Goal: Information Seeking & Learning: Learn about a topic

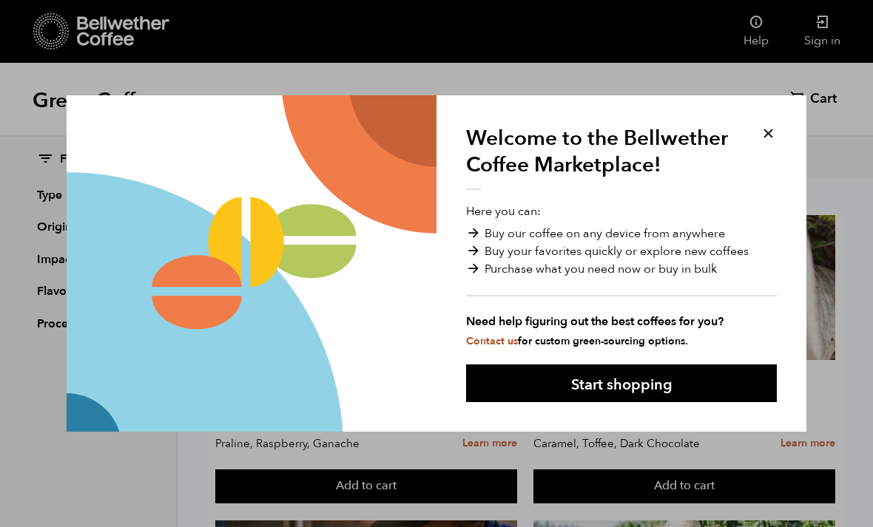
click at [775, 136] on button at bounding box center [768, 133] width 17 height 17
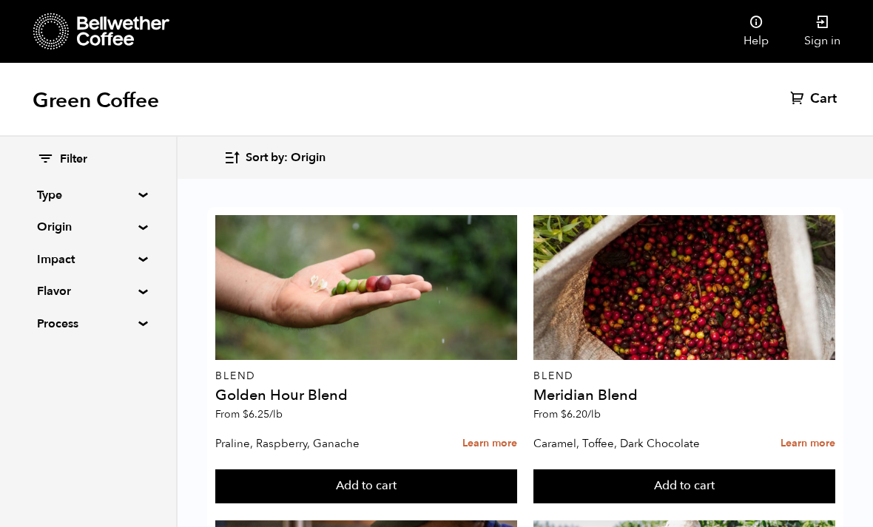
scroll to position [104, 0]
click at [494, 428] on link "Learn more" at bounding box center [489, 444] width 55 height 32
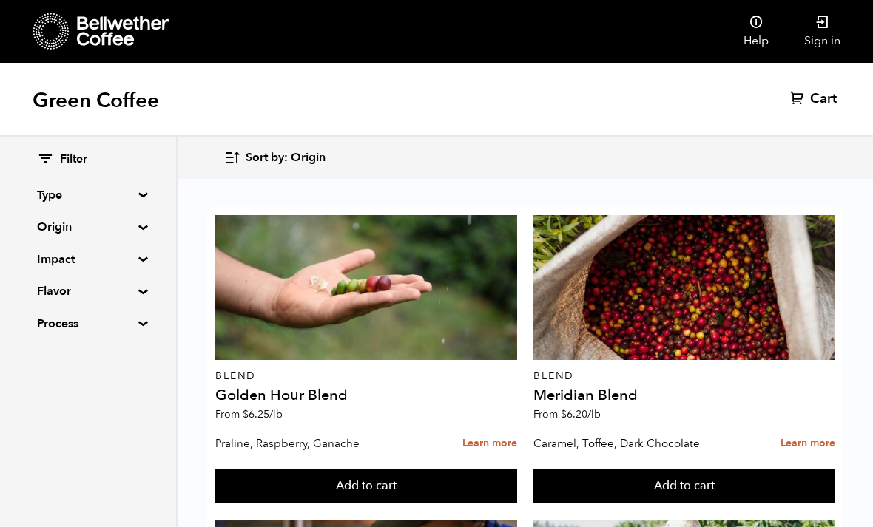
scroll to position [2081, 0]
click at [139, 197] on summary "Type" at bounding box center [88, 195] width 102 height 18
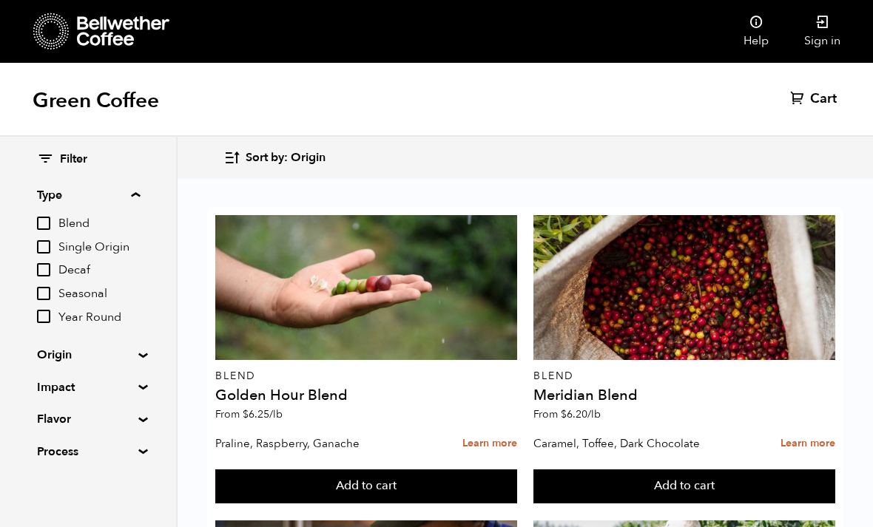
click at [148, 217] on div "Filter Type Blend Single Origin Decaf Seasonal Year Round Origin Blend Brazil B…" at bounding box center [88, 306] width 176 height 339
click at [135, 202] on summary "Type" at bounding box center [88, 195] width 103 height 18
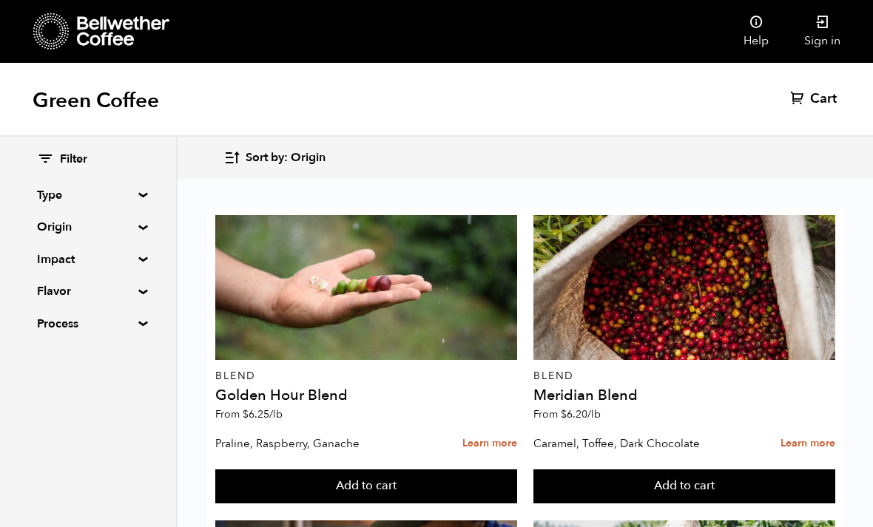
click at [139, 229] on summary "Origin" at bounding box center [88, 227] width 102 height 18
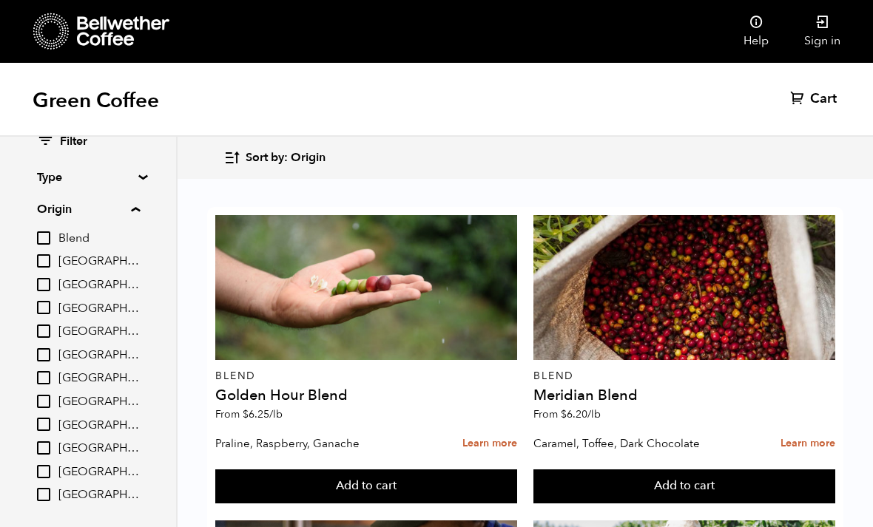
scroll to position [7, 0]
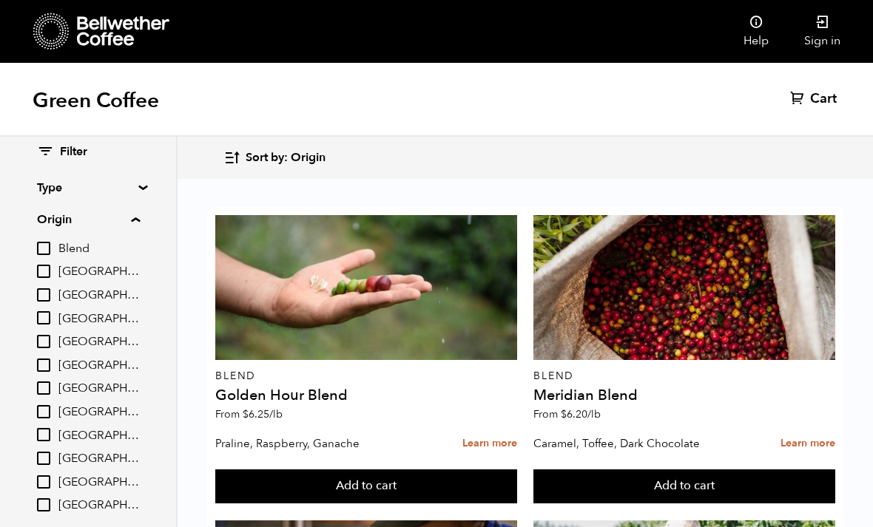
click at [140, 221] on summary "Origin" at bounding box center [88, 220] width 103 height 18
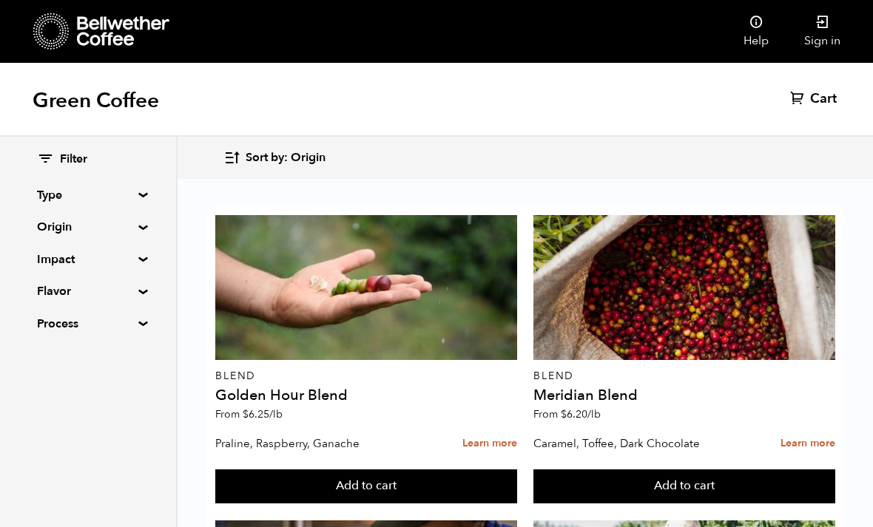
click at [139, 260] on summary "Impact" at bounding box center [88, 260] width 102 height 18
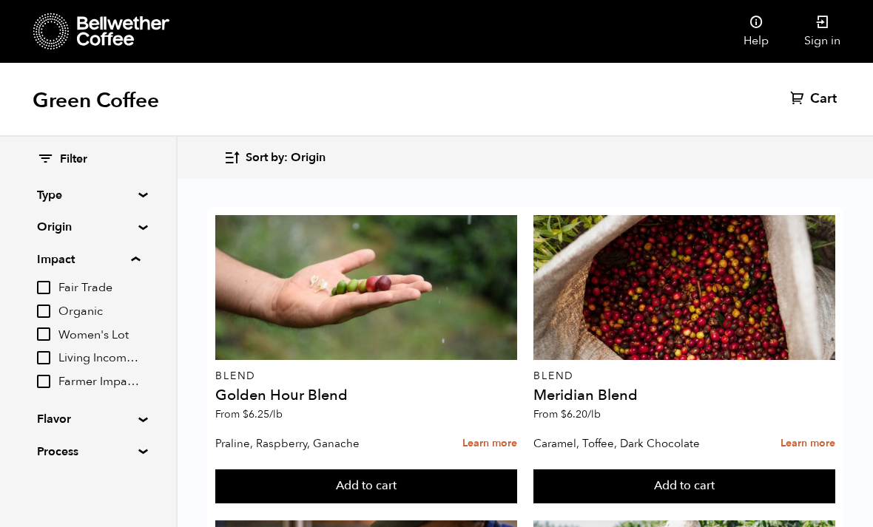
click at [140, 260] on summary "Impact" at bounding box center [88, 260] width 103 height 18
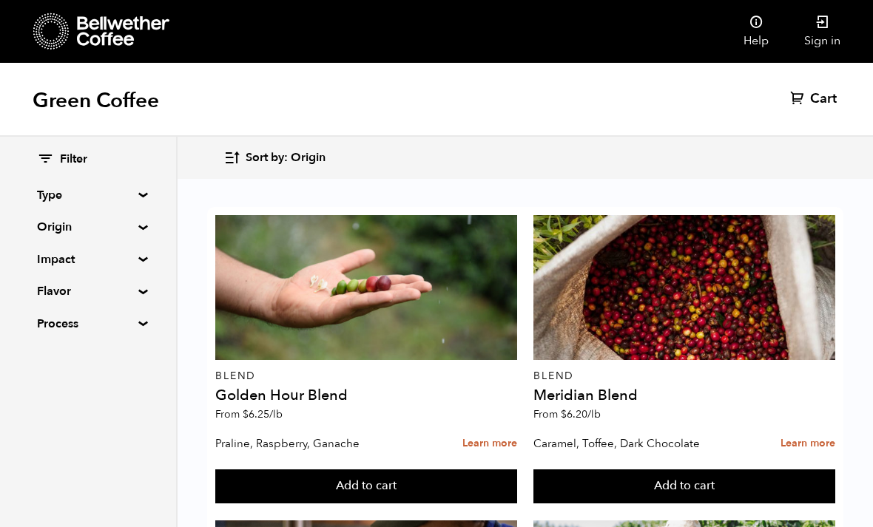
click at [139, 292] on summary "Flavor" at bounding box center [88, 292] width 102 height 18
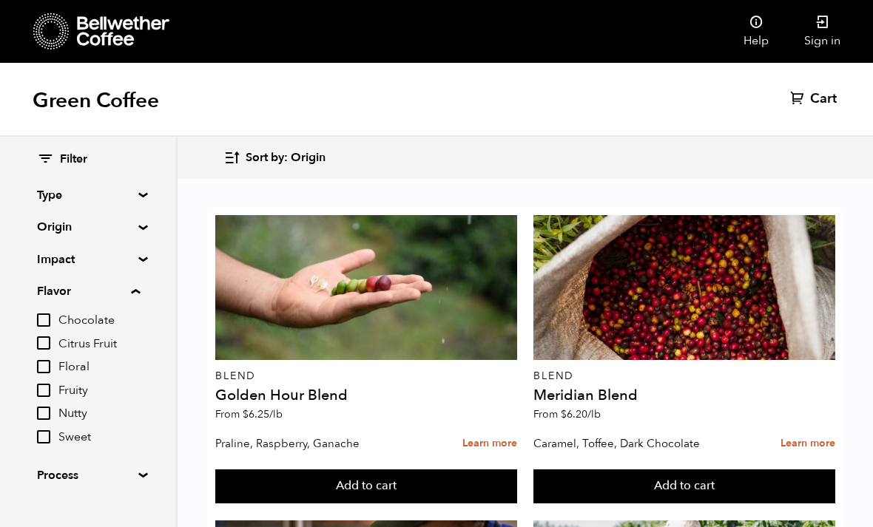
click at [140, 287] on summary "Flavor" at bounding box center [88, 292] width 103 height 18
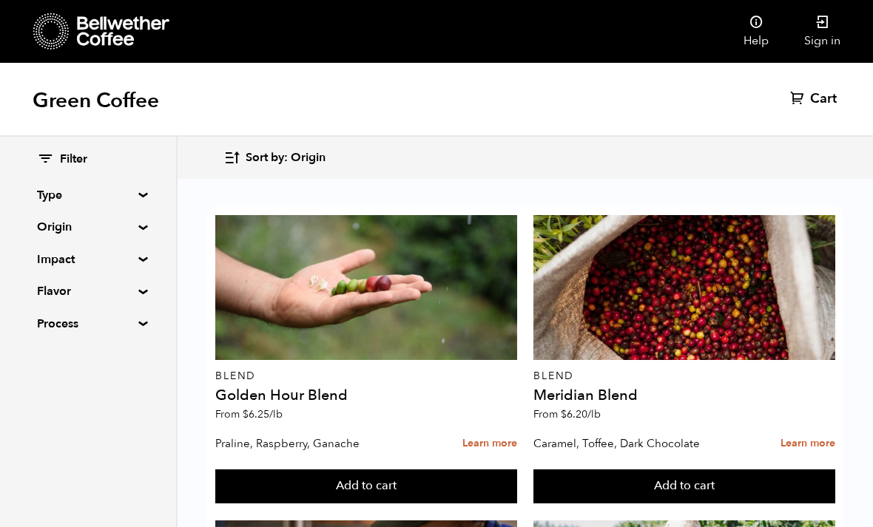
click at [139, 319] on summary "Process" at bounding box center [88, 324] width 102 height 18
click at [140, 319] on summary "Process" at bounding box center [88, 324] width 103 height 18
click at [120, 39] on icon at bounding box center [123, 31] width 92 height 30
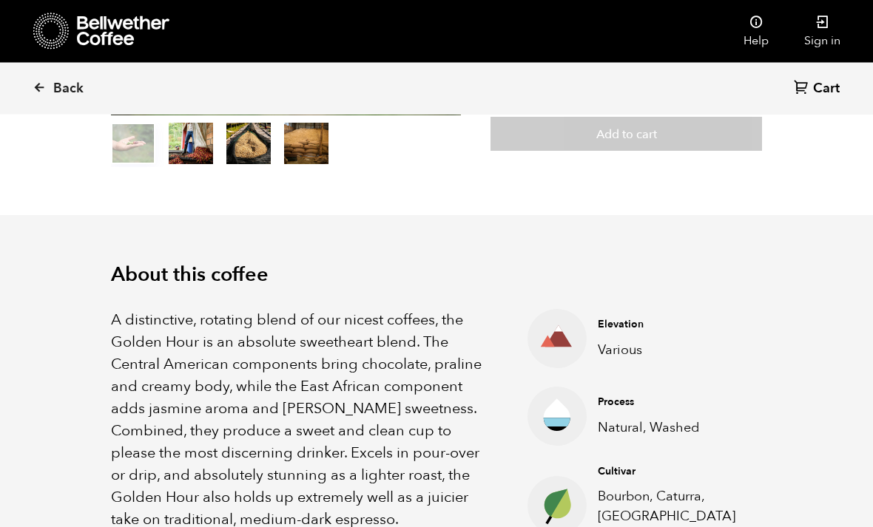
scroll to position [393, 0]
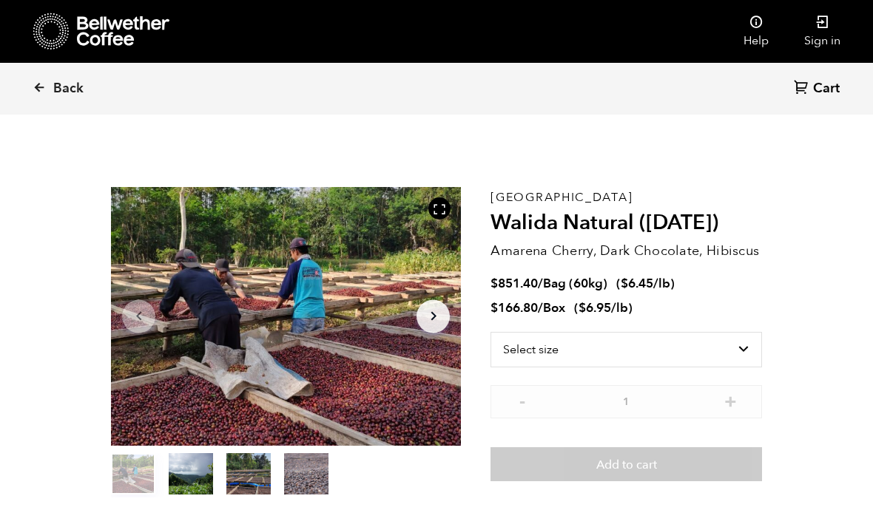
scroll to position [644, 633]
click at [425, 318] on icon "Arrow Right" at bounding box center [434, 317] width 18 height 18
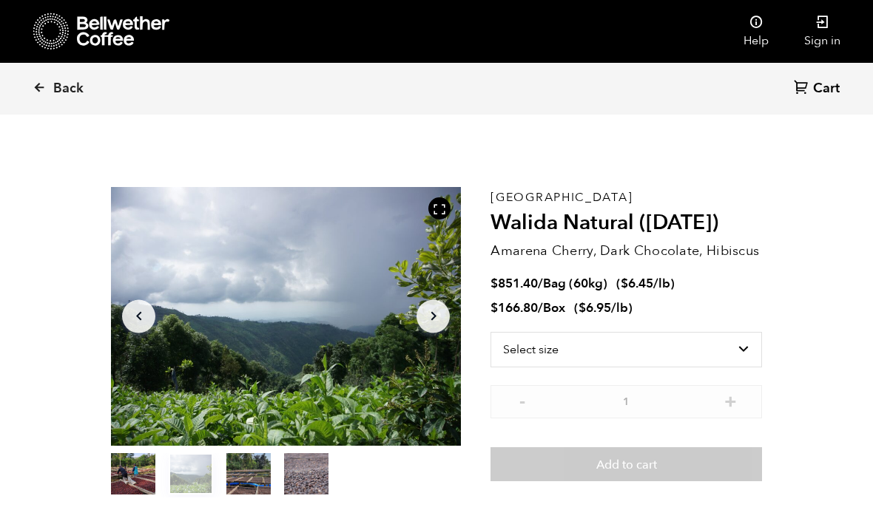
click at [431, 324] on icon "Arrow Right" at bounding box center [434, 317] width 18 height 18
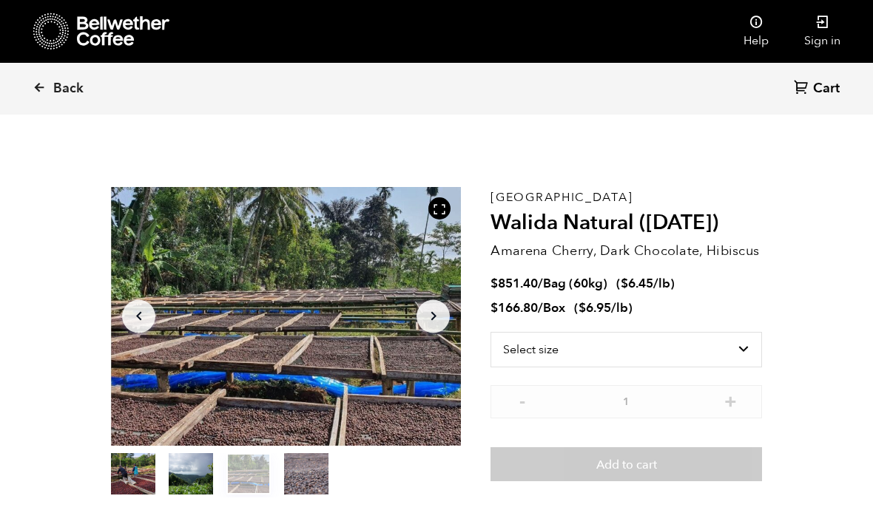
click at [435, 319] on icon "Arrow Right" at bounding box center [434, 317] width 18 height 18
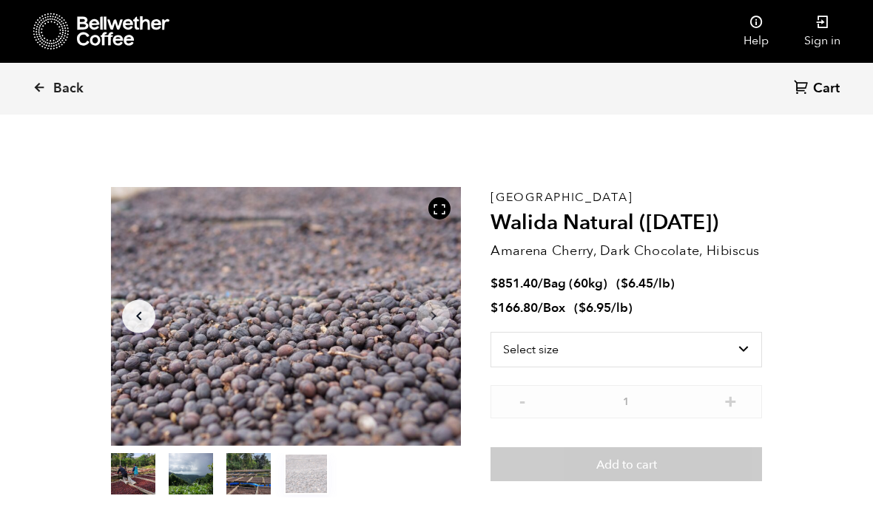
click at [429, 321] on icon "Arrow Right" at bounding box center [434, 317] width 18 height 18
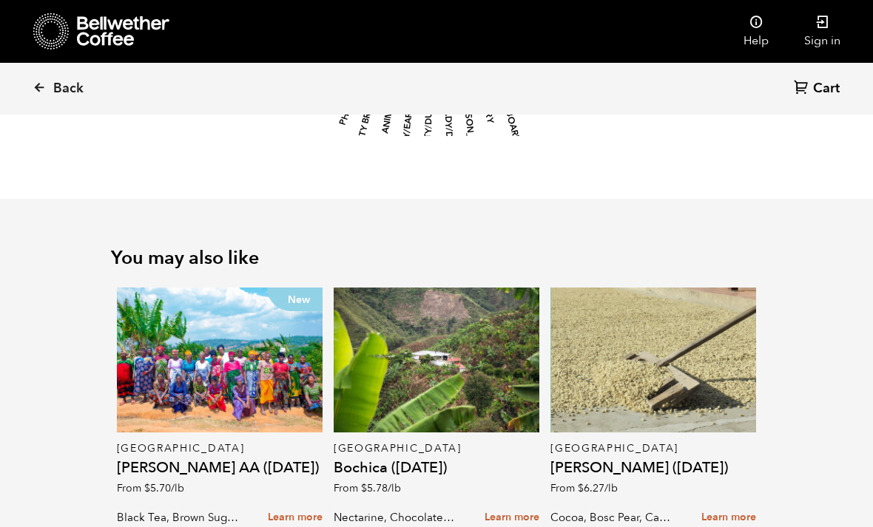
scroll to position [1935, 0]
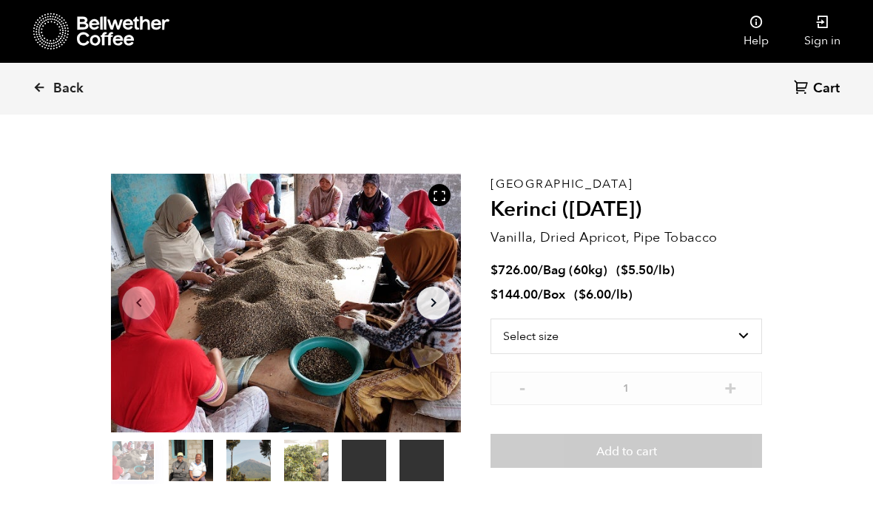
scroll to position [27, 0]
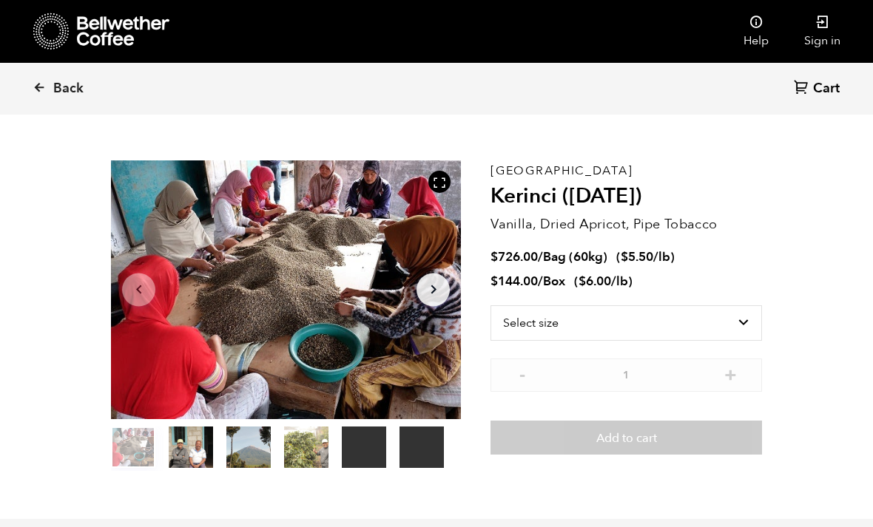
click at [436, 298] on icon "Arrow Right" at bounding box center [434, 290] width 18 height 18
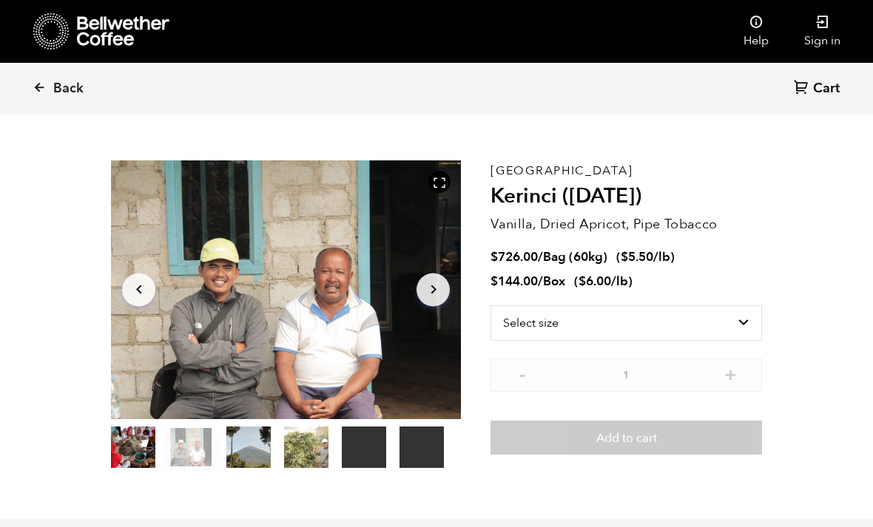
click at [436, 295] on icon "Arrow Right" at bounding box center [434, 290] width 18 height 18
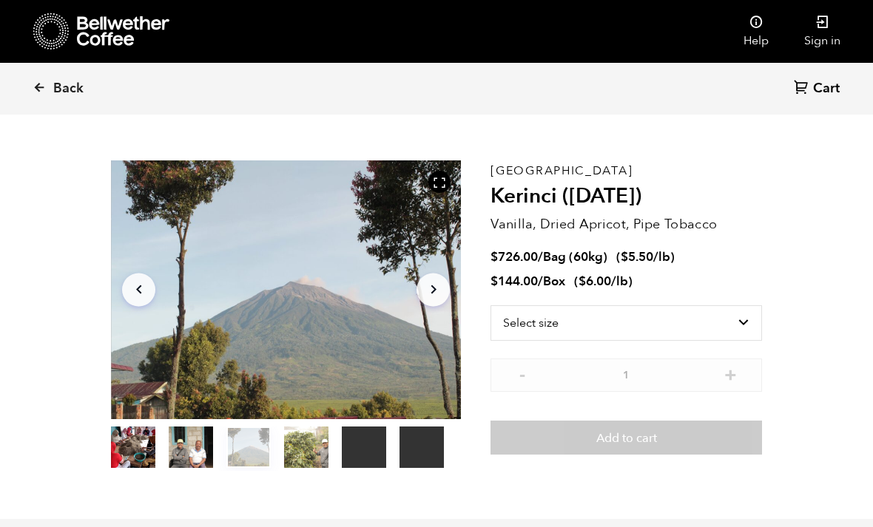
click at [445, 295] on button "Arrow Right" at bounding box center [433, 289] width 33 height 33
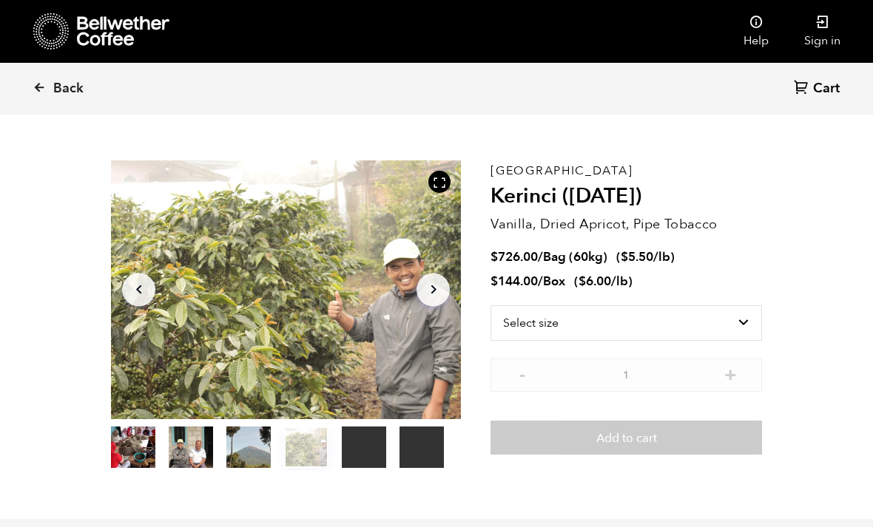
click at [443, 300] on button "Arrow Right" at bounding box center [433, 289] width 33 height 33
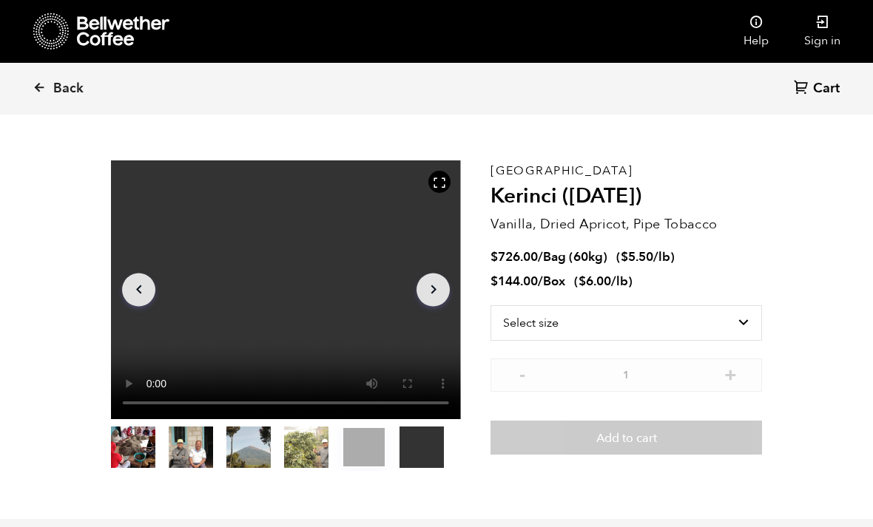
click at [300, 290] on video "Your browser does not support the video tag." at bounding box center [286, 290] width 350 height 259
click at [371, 454] on button "item 4" at bounding box center [364, 450] width 44 height 41
click at [443, 280] on button "Arrow Right" at bounding box center [433, 289] width 33 height 33
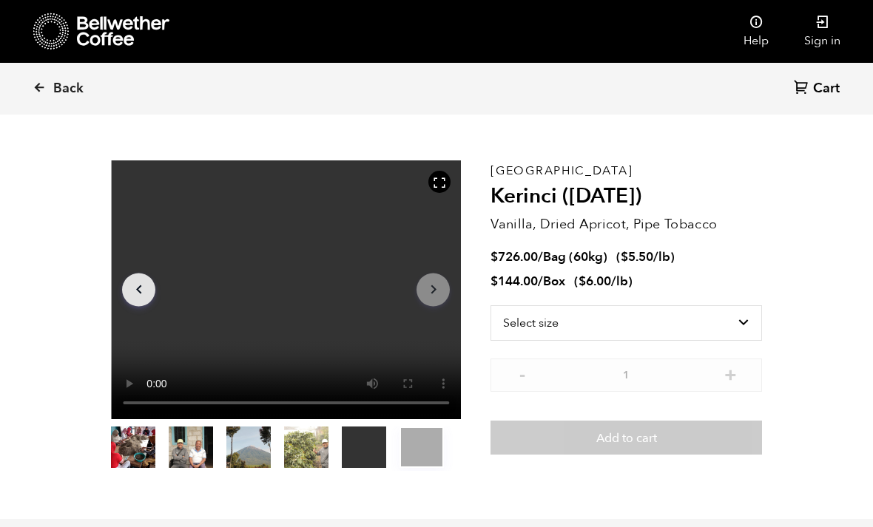
click at [294, 314] on video "Your browser does not support the video tag." at bounding box center [286, 290] width 350 height 259
click at [315, 287] on video "Your browser does not support the video tag." at bounding box center [286, 290] width 350 height 259
click at [290, 293] on video "Your browser does not support the video tag." at bounding box center [286, 290] width 350 height 259
click at [287, 300] on video "Your browser does not support the video tag." at bounding box center [286, 290] width 350 height 259
click at [502, 354] on div "Select size Bag (60kg) (132 lbs) Box (24 lbs)" at bounding box center [626, 332] width 272 height 53
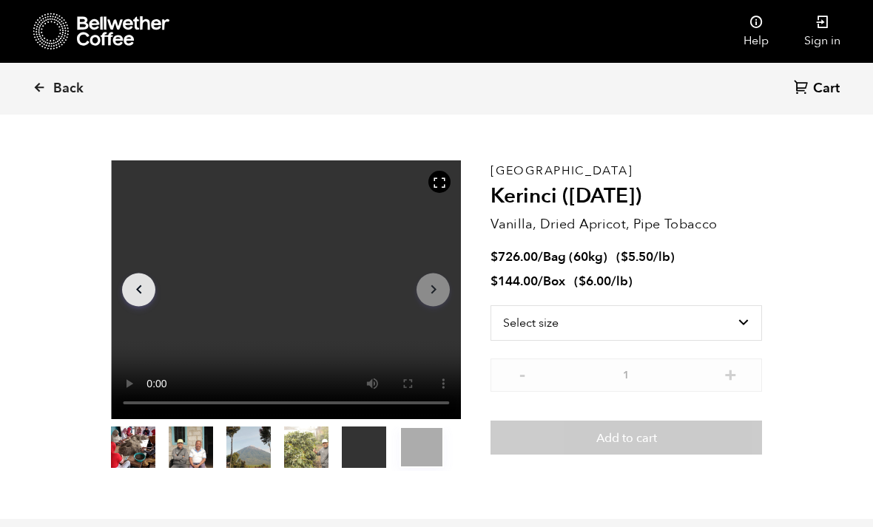
click at [407, 344] on video "Your browser does not support the video tag." at bounding box center [286, 290] width 350 height 259
click at [424, 303] on button "Arrow Right" at bounding box center [433, 289] width 33 height 33
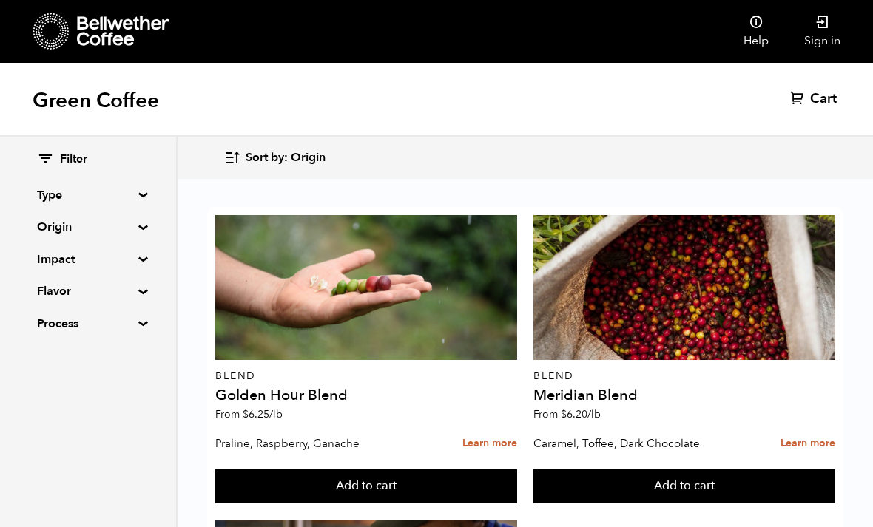
click at [116, 38] on icon at bounding box center [123, 31] width 92 height 30
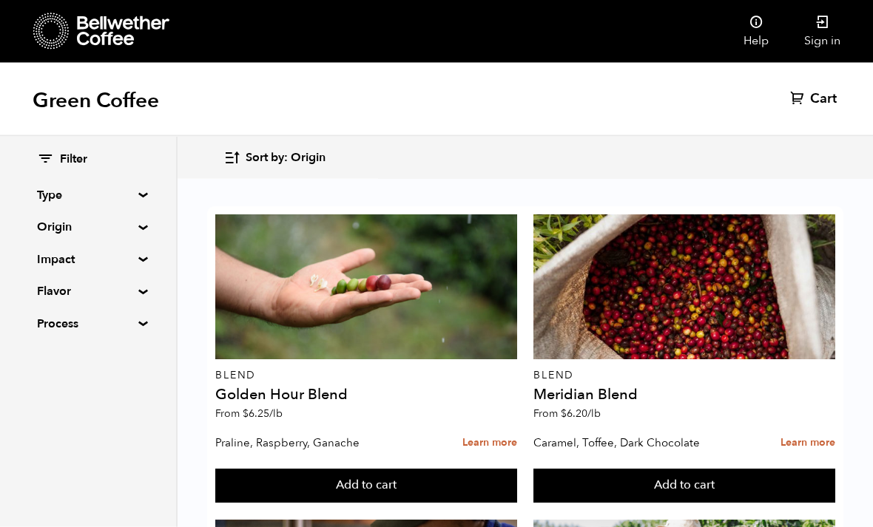
scroll to position [0, 0]
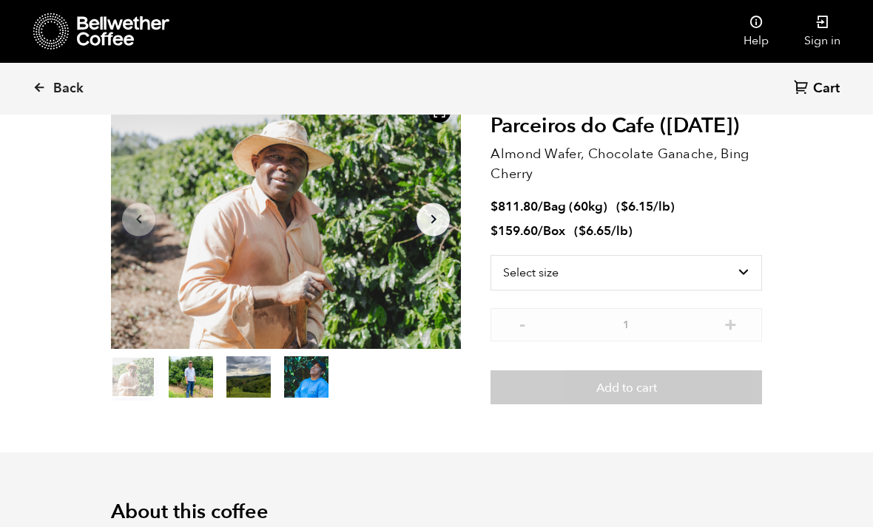
scroll to position [76, 0]
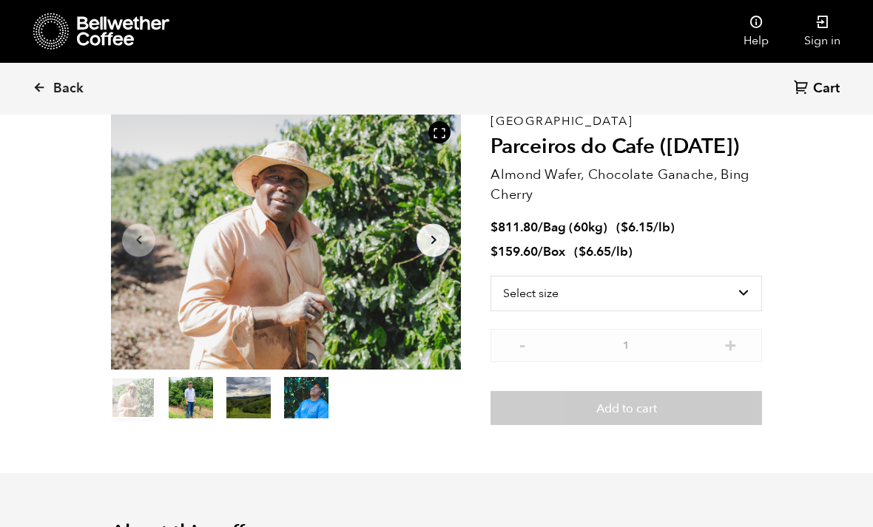
click at [306, 402] on button "item 3" at bounding box center [306, 400] width 44 height 41
